Goal: Task Accomplishment & Management: Use online tool/utility

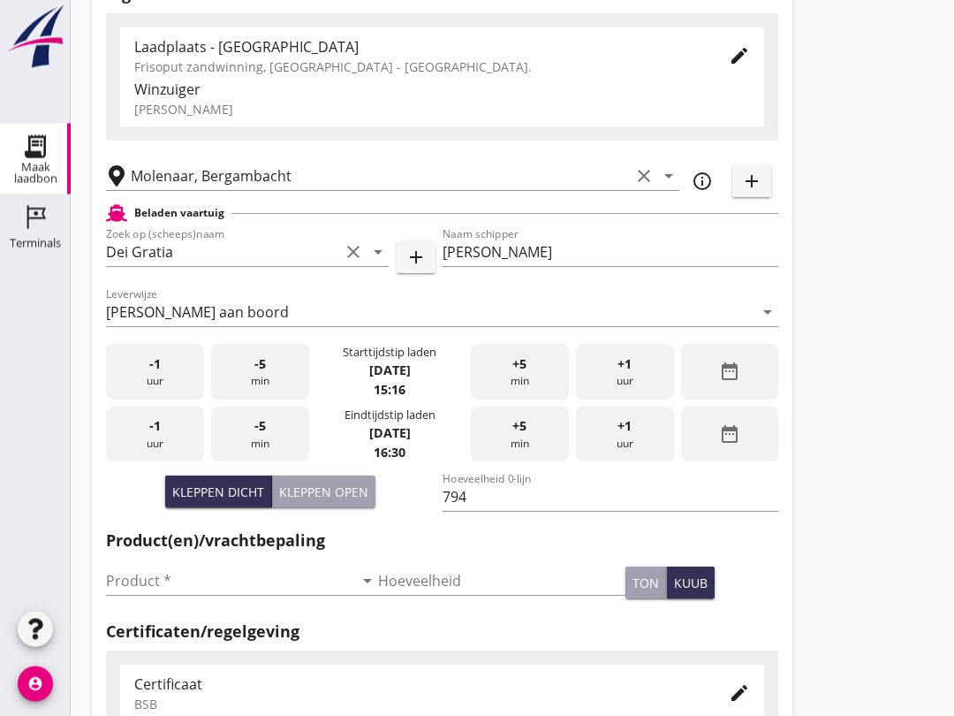
scroll to position [131, 0]
click at [221, 595] on input "Product *" at bounding box center [229, 580] width 247 height 28
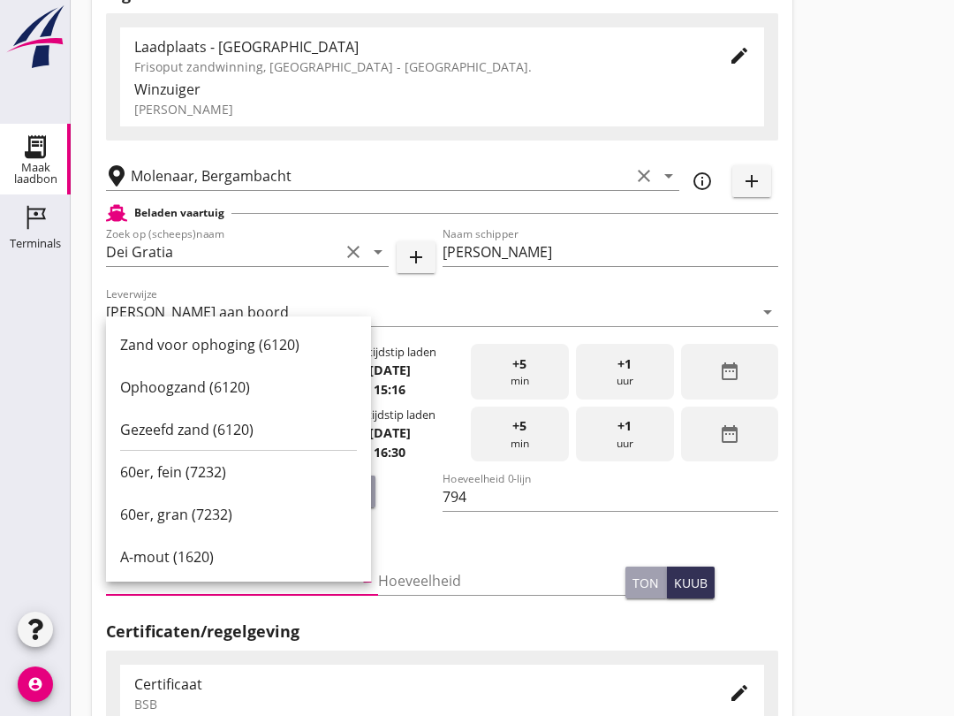
click at [248, 380] on div "Ophoogzand (6120)" at bounding box center [238, 386] width 237 height 21
type input "Ophoogzand (6120)"
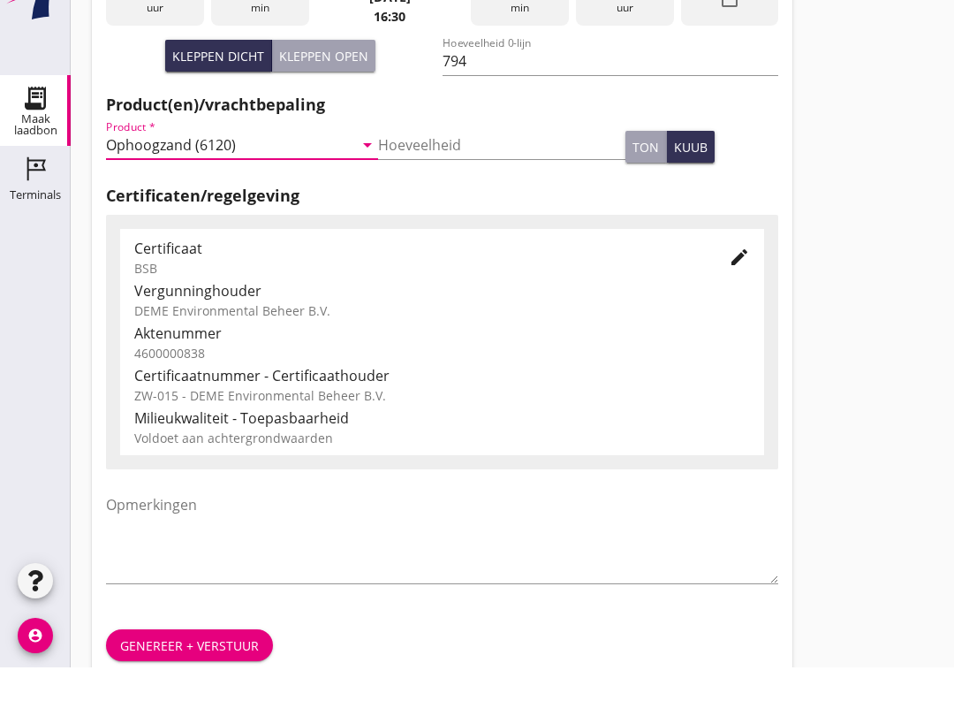
scroll to position [562, 0]
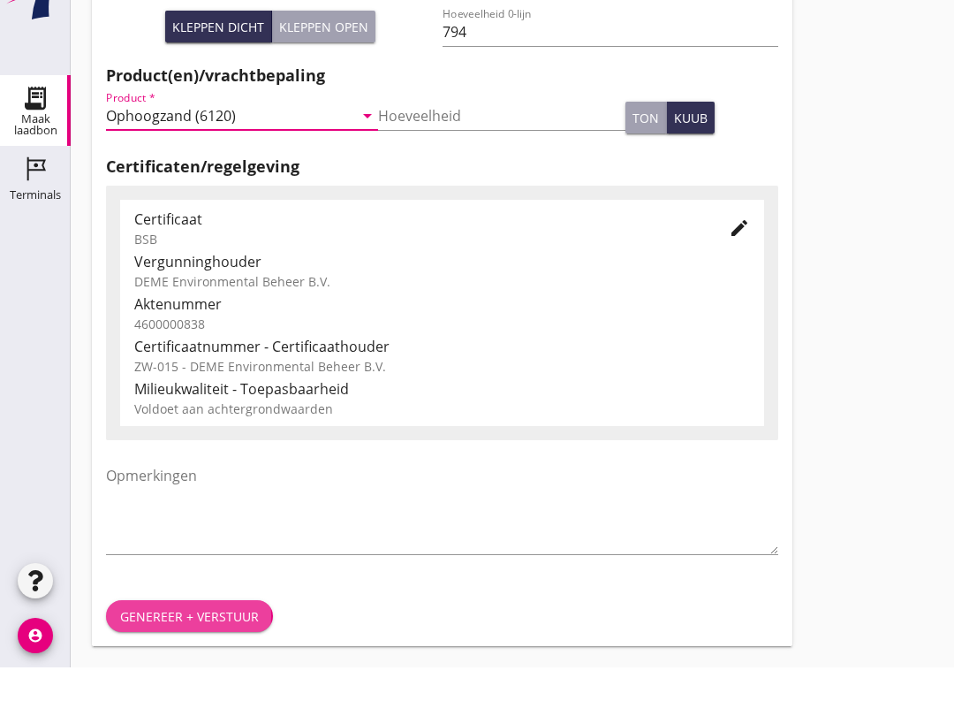
click at [226, 649] on button "Genereer + verstuur" at bounding box center [189, 665] width 167 height 32
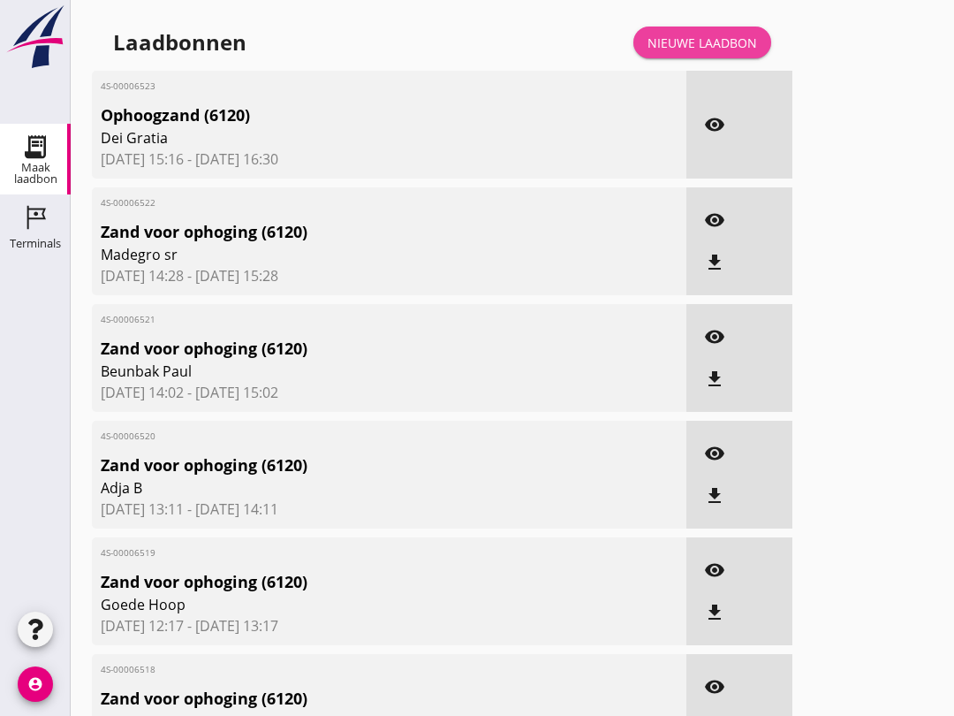
click at [720, 52] on div "Nieuwe laadbon" at bounding box center [703, 43] width 110 height 19
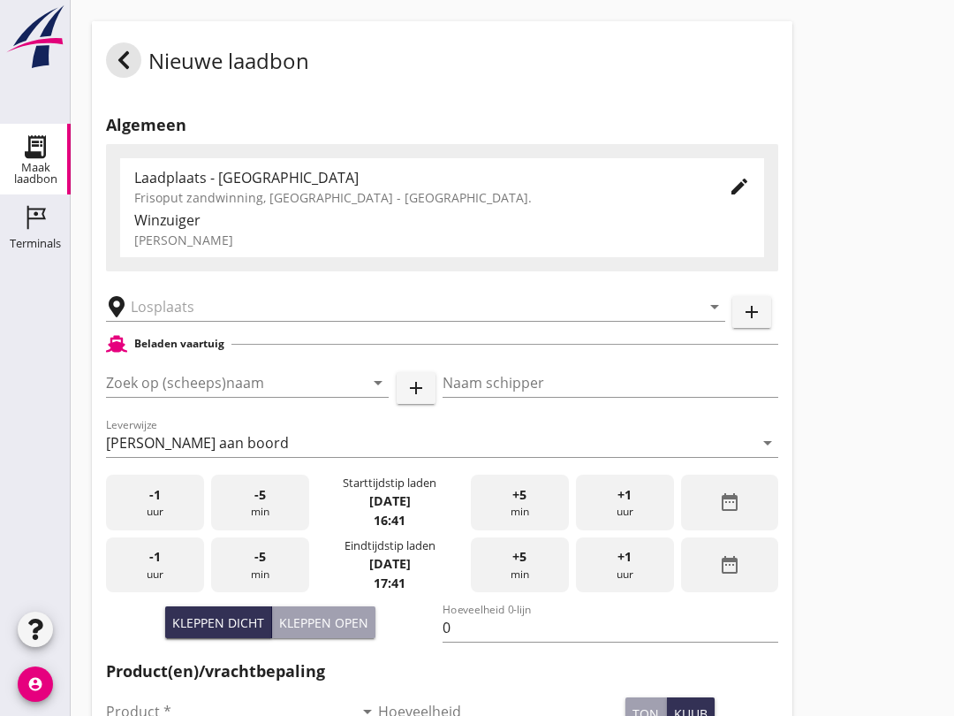
click at [187, 397] on input "Zoek op (scheeps)naam" at bounding box center [222, 382] width 233 height 28
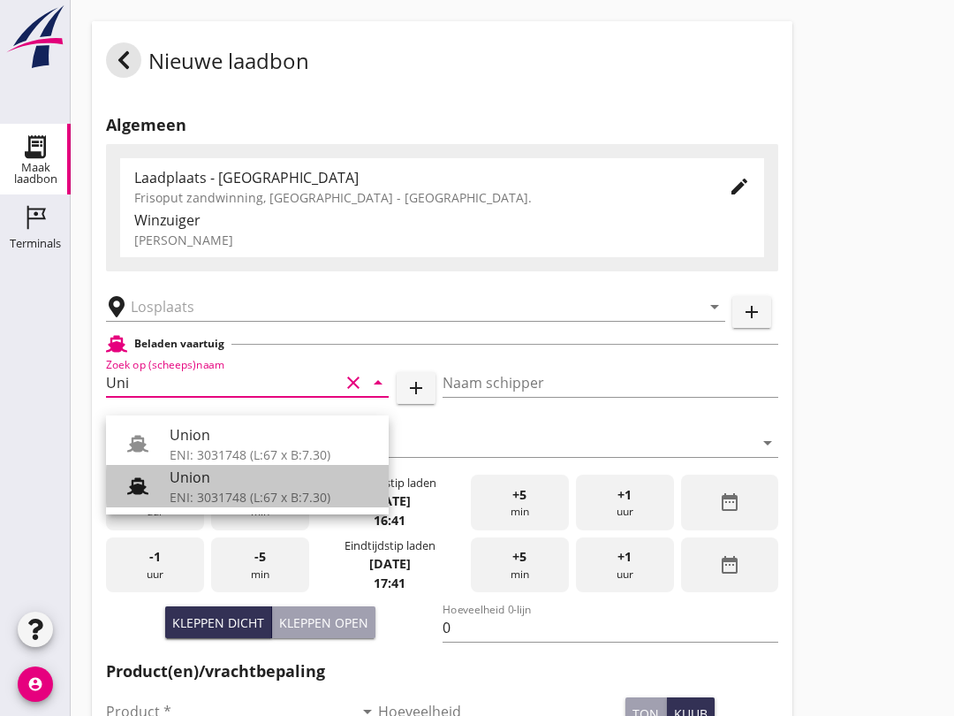
click at [285, 482] on div "Union" at bounding box center [272, 477] width 205 height 21
type input "Union"
type input "[PERSON_NAME]"
type input "480"
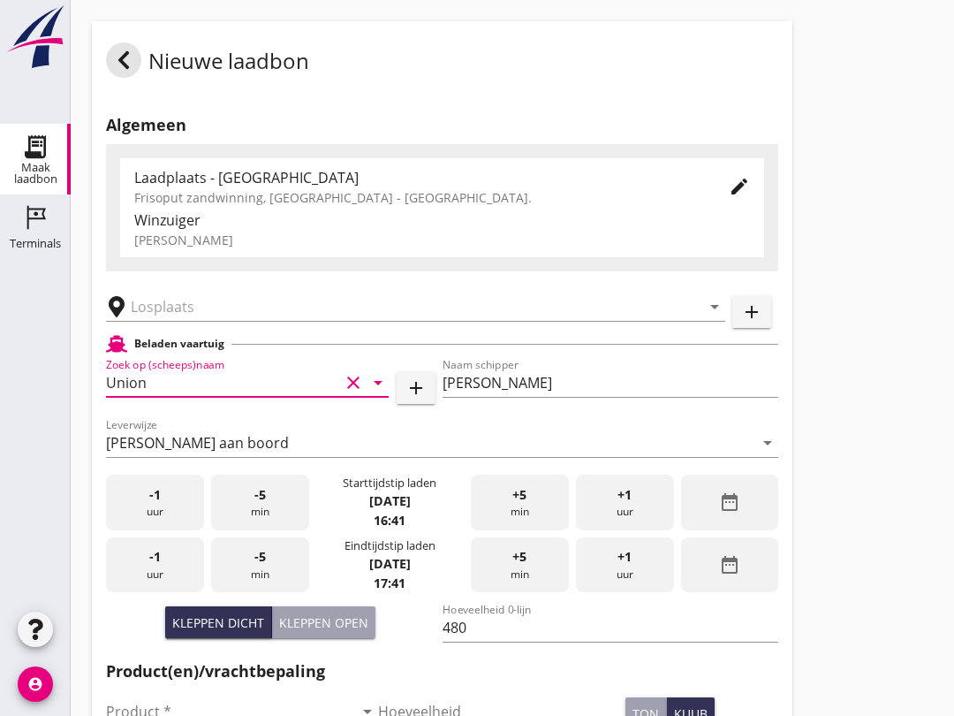
click at [258, 321] on input "text" at bounding box center [403, 306] width 545 height 28
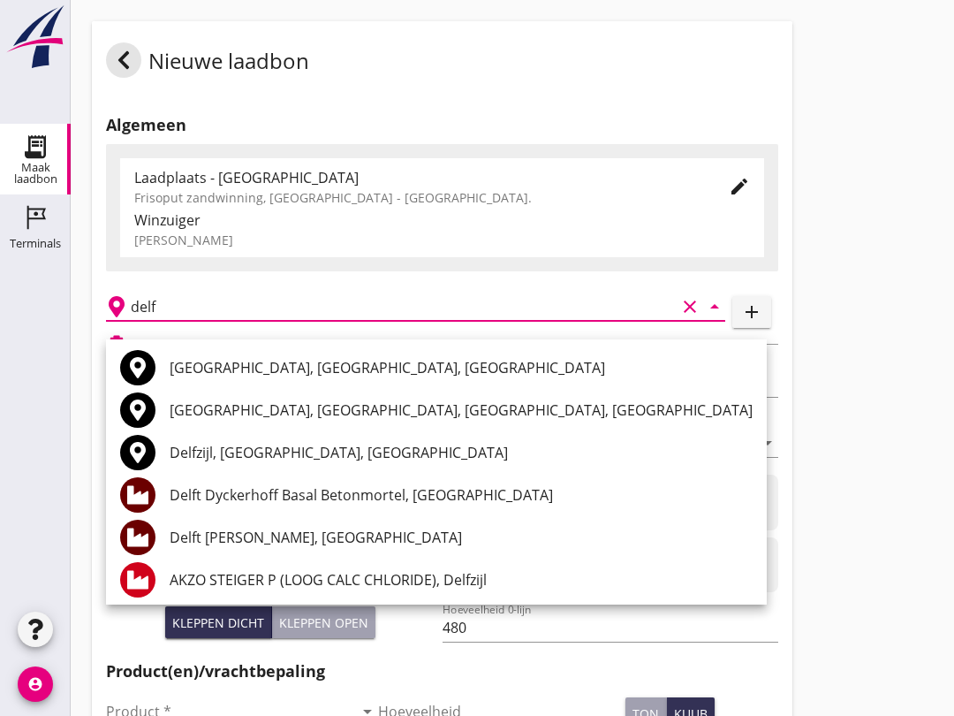
click at [315, 545] on div "Delft [PERSON_NAME], [GEOGRAPHIC_DATA]" at bounding box center [461, 537] width 583 height 21
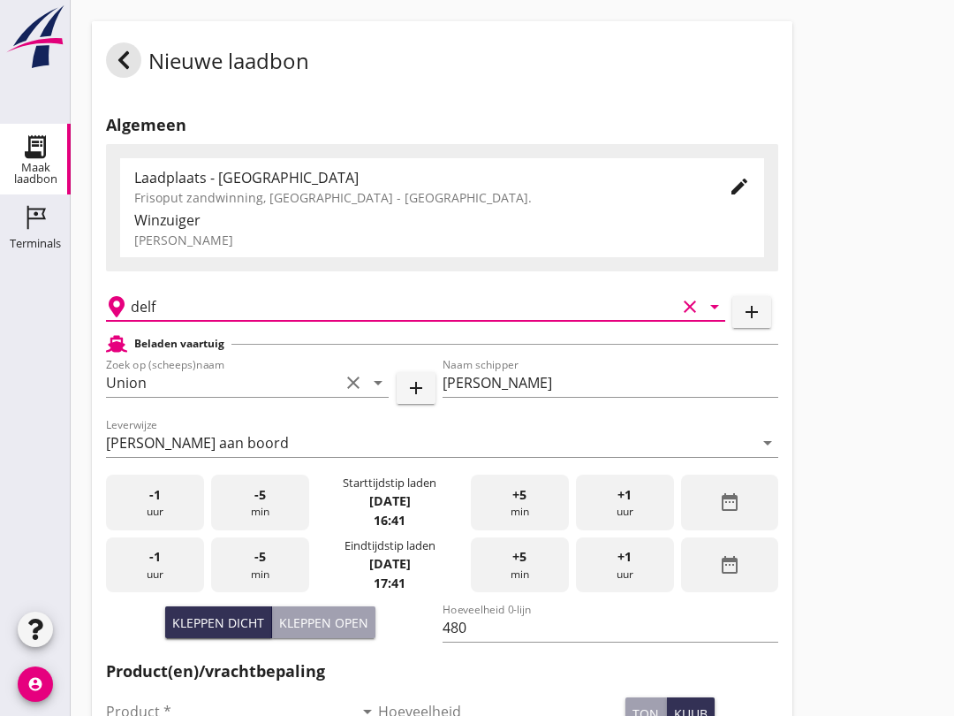
type input "Delft [PERSON_NAME], [GEOGRAPHIC_DATA]"
